Goal: Use online tool/utility: Utilize a website feature to perform a specific function

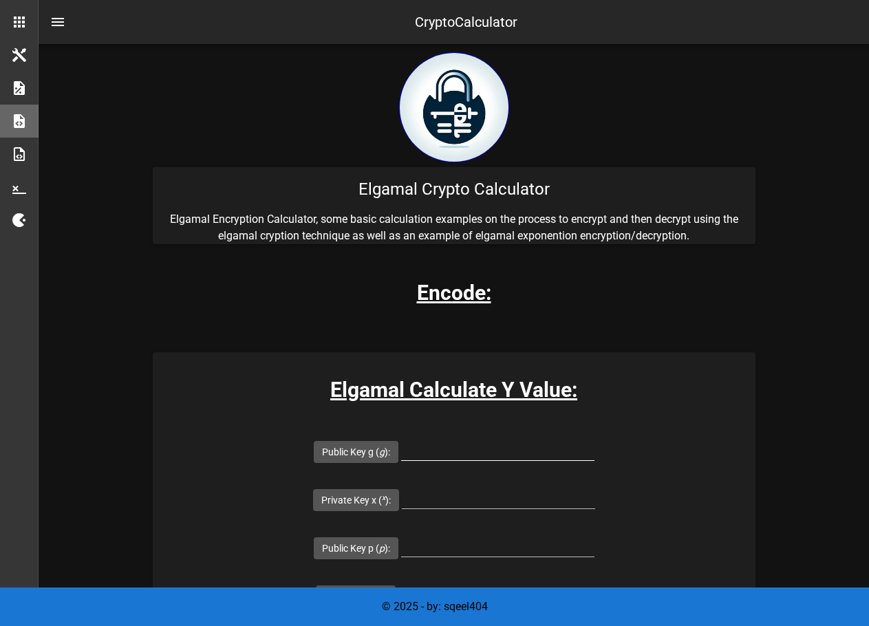
click at [401, 449] on input "Public Key g ( g ):" at bounding box center [497, 449] width 193 height 22
drag, startPoint x: 314, startPoint y: 462, endPoint x: 338, endPoint y: 442, distance: 31.3
click at [401, 462] on div at bounding box center [497, 456] width 193 height 37
click at [401, 535] on input "Public Key p ( p ):" at bounding box center [497, 546] width 193 height 22
paste input "5639315450151301744698224749743260357354128531560681459963989945272748279347297…"
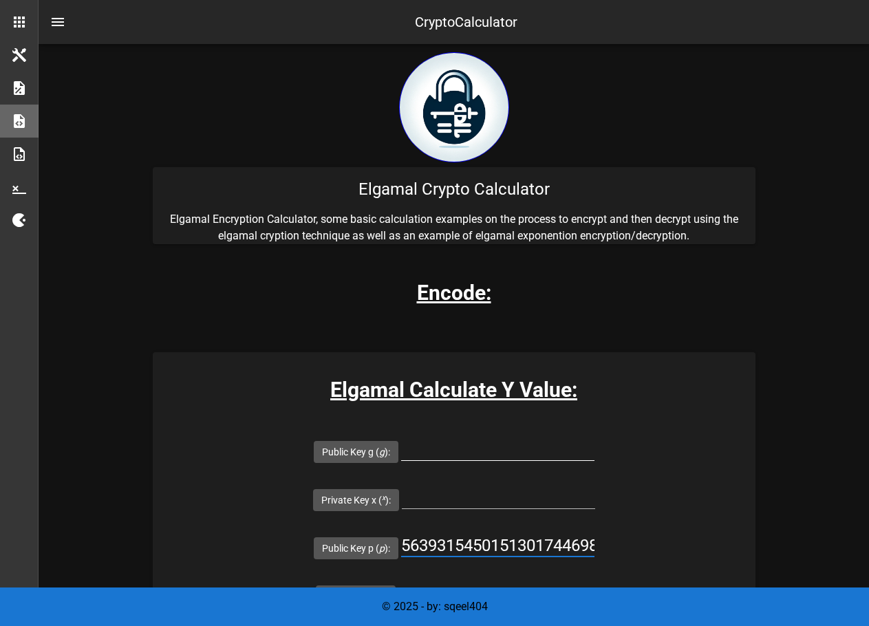
scroll to position [0, 747]
type input "5639315450151301744698224749743260357354128531560681459963989945272748279347297…"
click at [401, 444] on input "Public Key g ( g ):" at bounding box center [497, 449] width 193 height 22
type input "11"
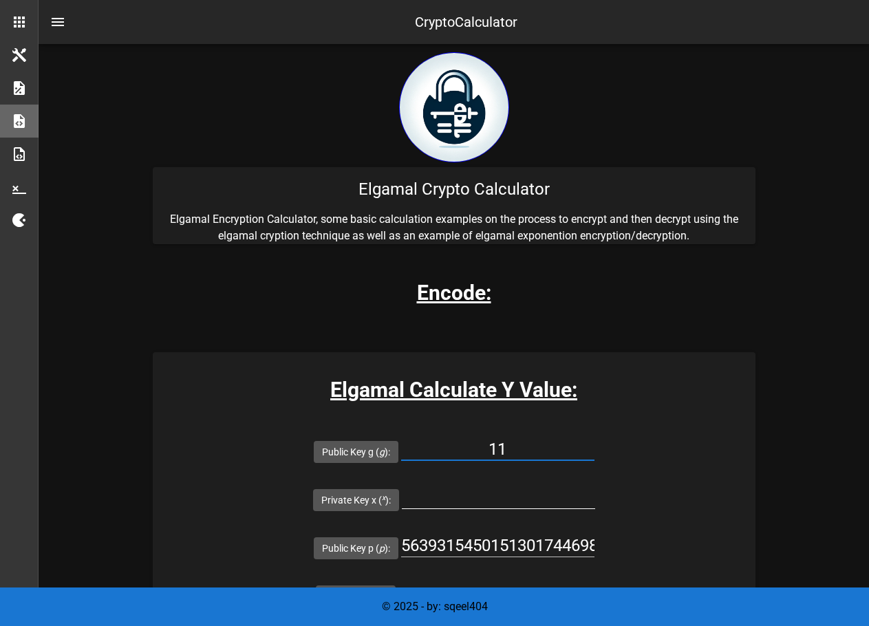
click at [595, 478] on div at bounding box center [498, 500] width 193 height 45
click at [595, 486] on input "Private Key x ( x ):" at bounding box center [498, 497] width 193 height 22
paste input "5253893117694829852171836939968855367757752215716824447741102659074954747619617…"
type input "5253893117694829852171836939968855367757752215716824447741102659074954747619617…"
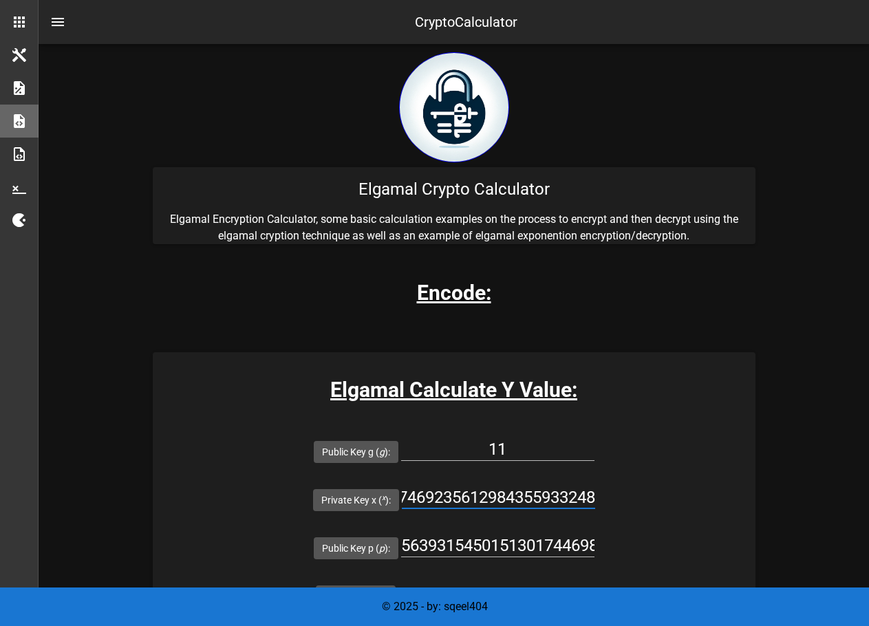
click at [407, 625] on span "Calculate" at bounding box center [413, 632] width 61 height 11
type input "1324046352721143811659031483937600521607044855229182964114785951131236740323440…"
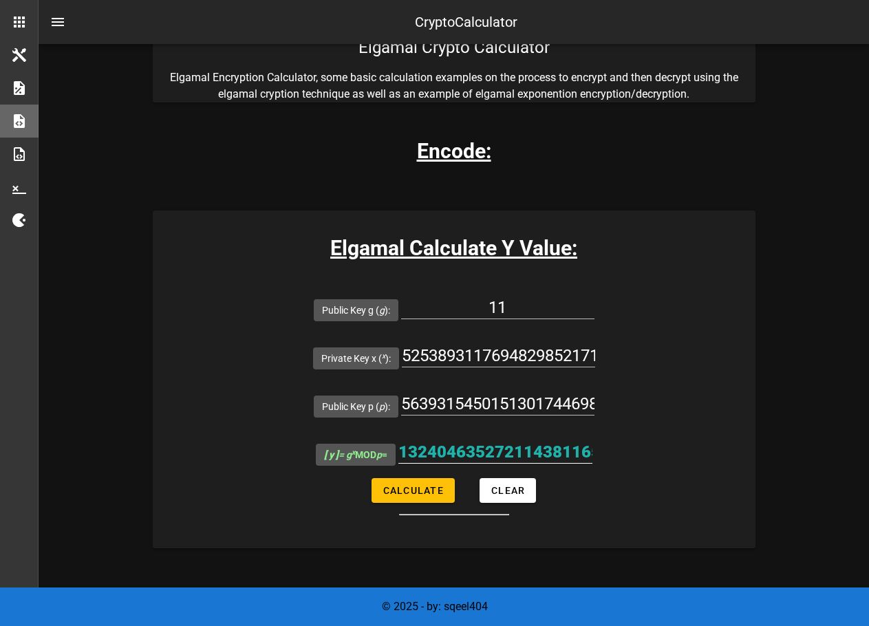
scroll to position [162, 0]
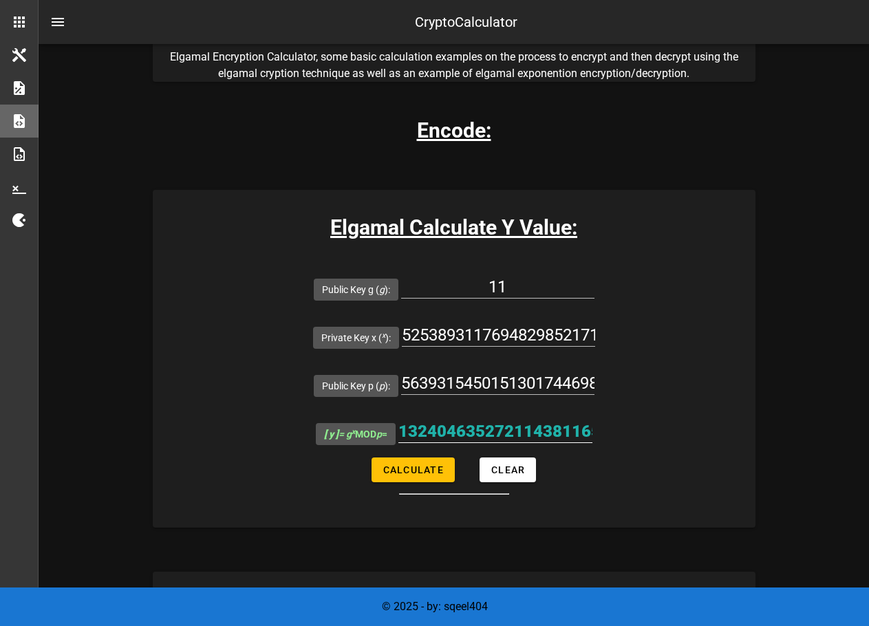
click at [572, 420] on input "1324046352721143811659031483937600521607044855229182964114785951131236740323440…" at bounding box center [495, 431] width 194 height 22
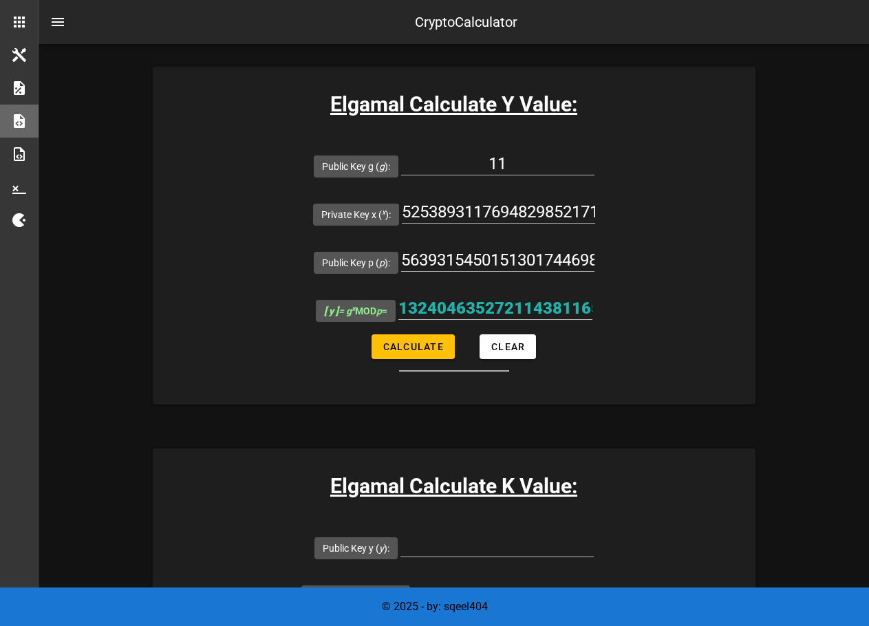
scroll to position [310, 0]
